Goal: Find specific page/section

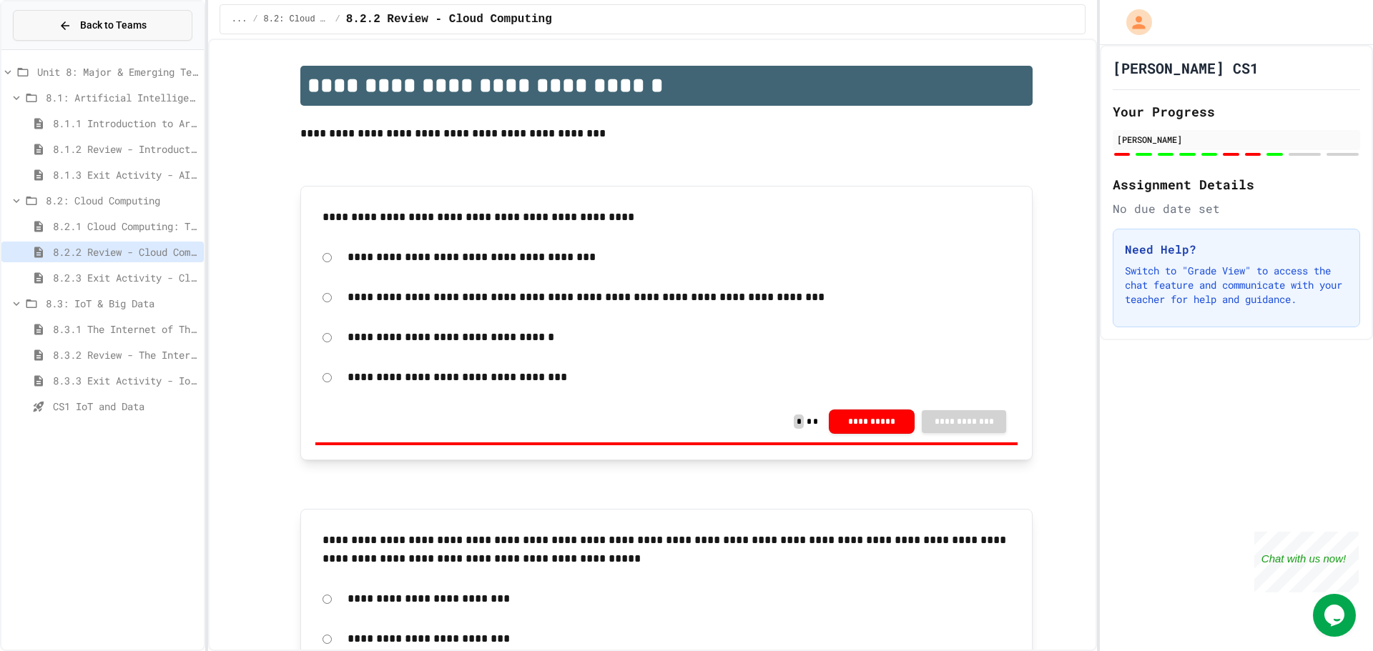
click at [133, 31] on span "Back to Teams" at bounding box center [113, 25] width 66 height 15
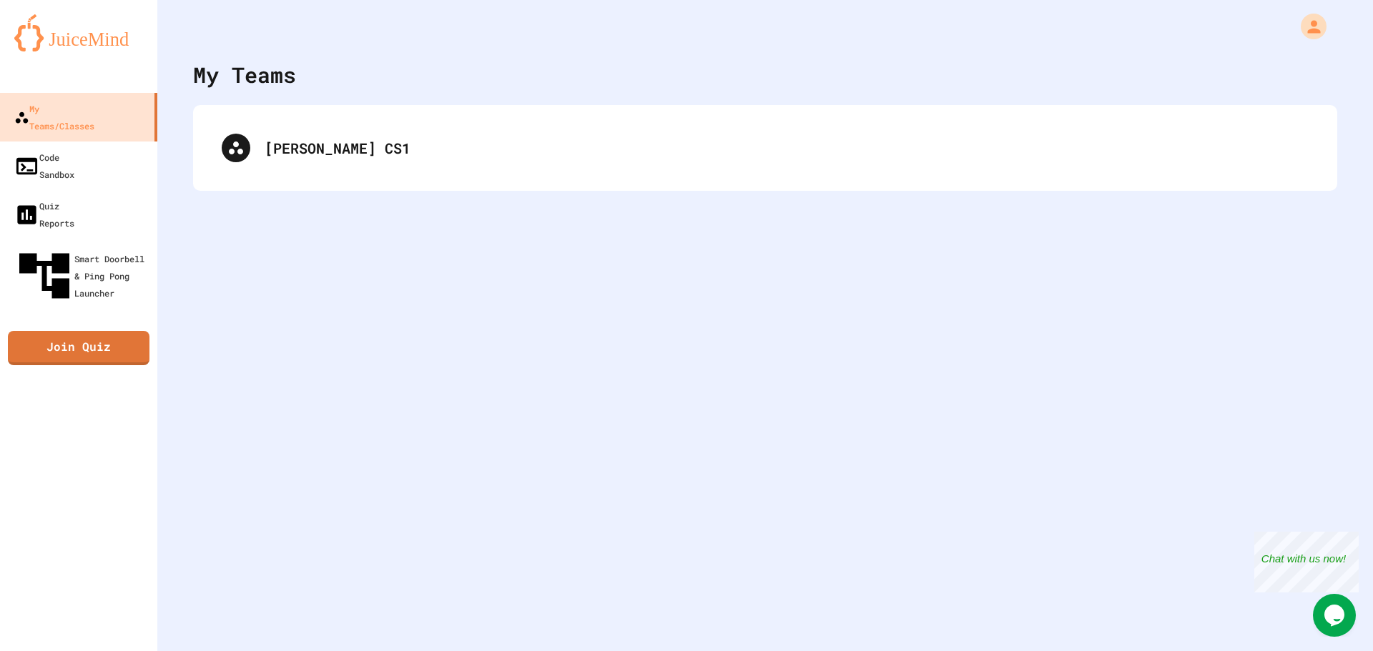
click at [403, 129] on div "[PERSON_NAME] CS1" at bounding box center [764, 147] width 1115 height 57
